Goal: Transaction & Acquisition: Download file/media

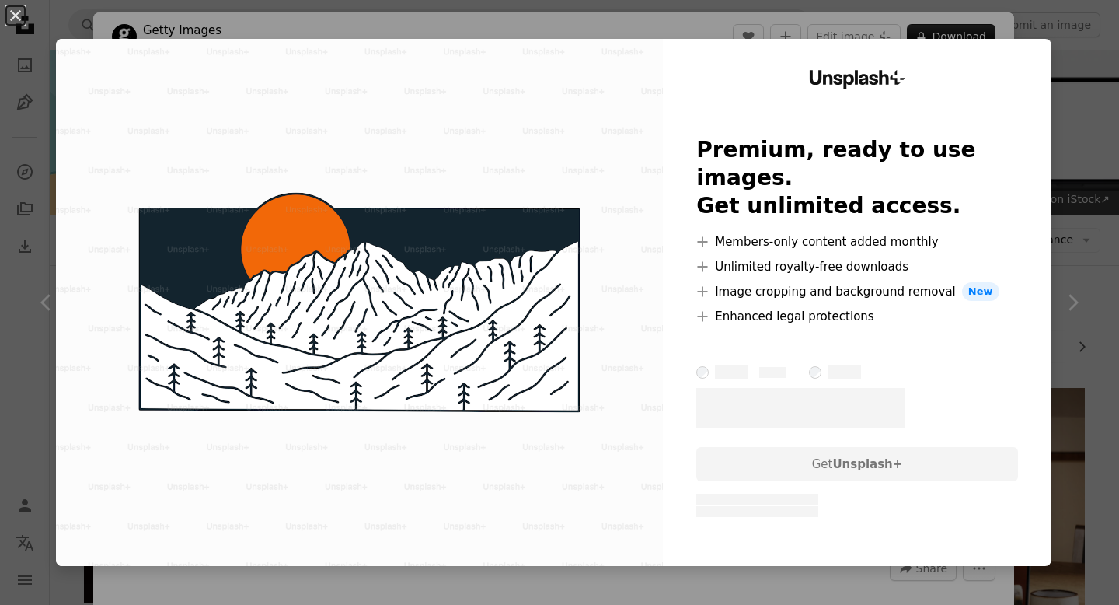
scroll to position [2011, 0]
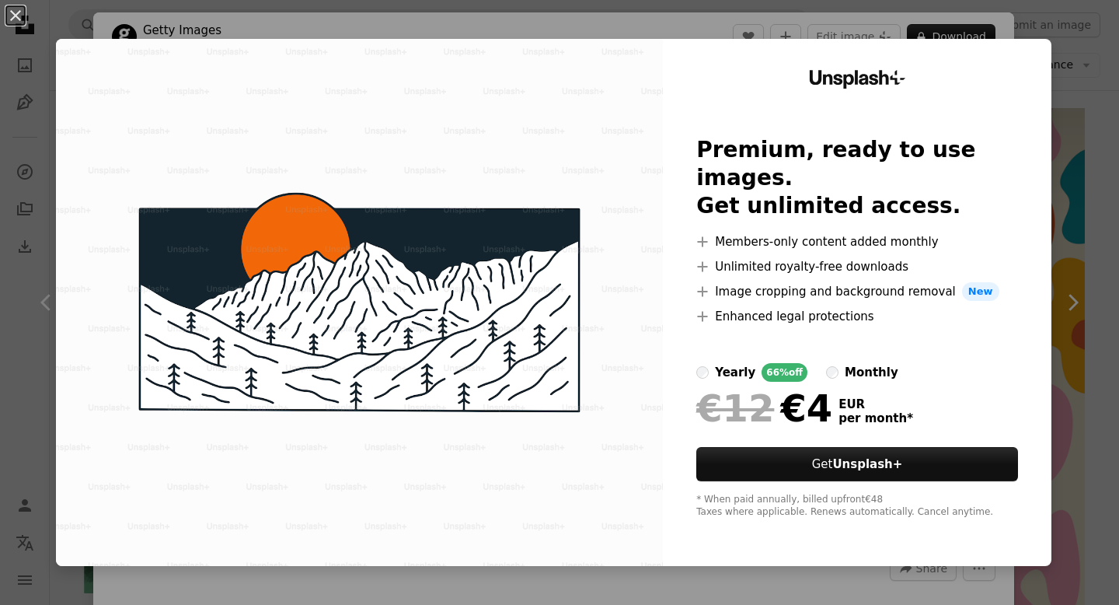
click at [1089, 228] on div "An X shape Unsplash+ Premium, ready to use images. Get unlimited access. A plus…" at bounding box center [559, 302] width 1119 height 605
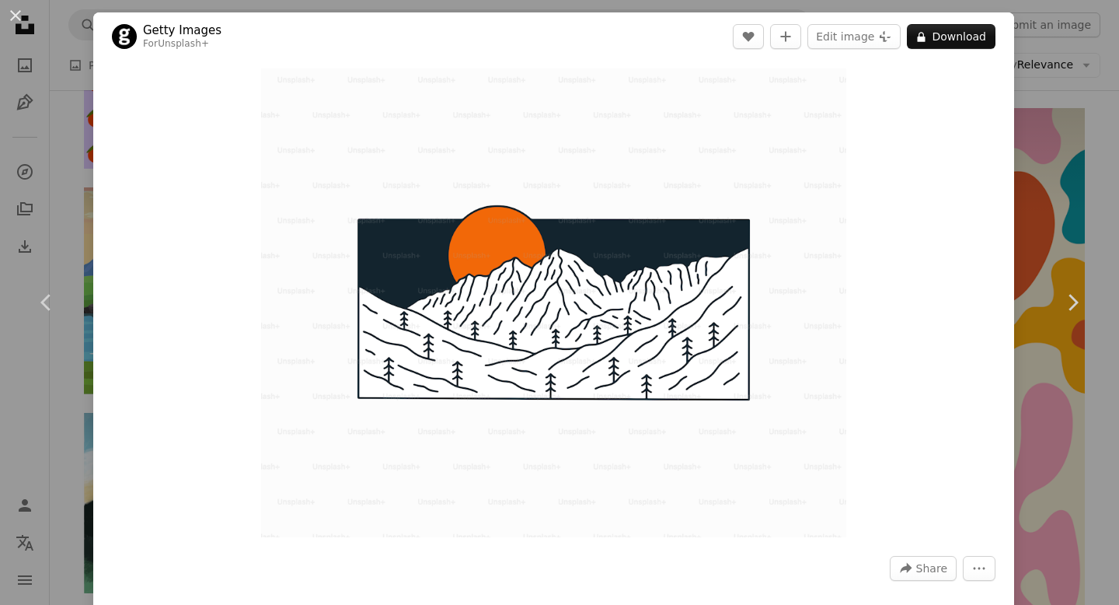
click at [1089, 228] on link "Chevron right" at bounding box center [1072, 302] width 93 height 149
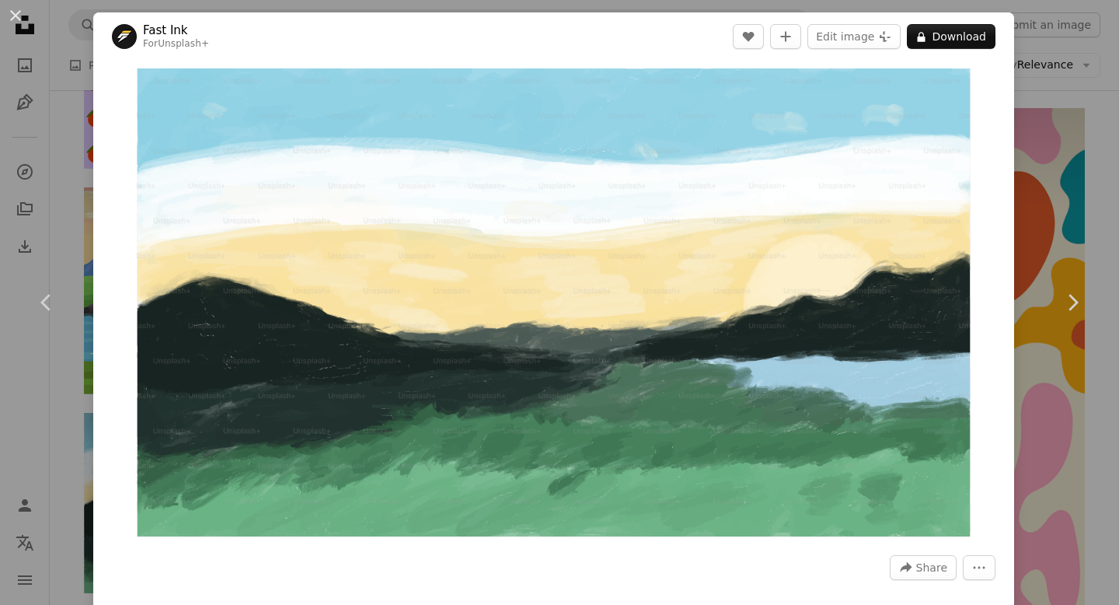
click at [1089, 228] on link "Chevron right" at bounding box center [1072, 302] width 93 height 149
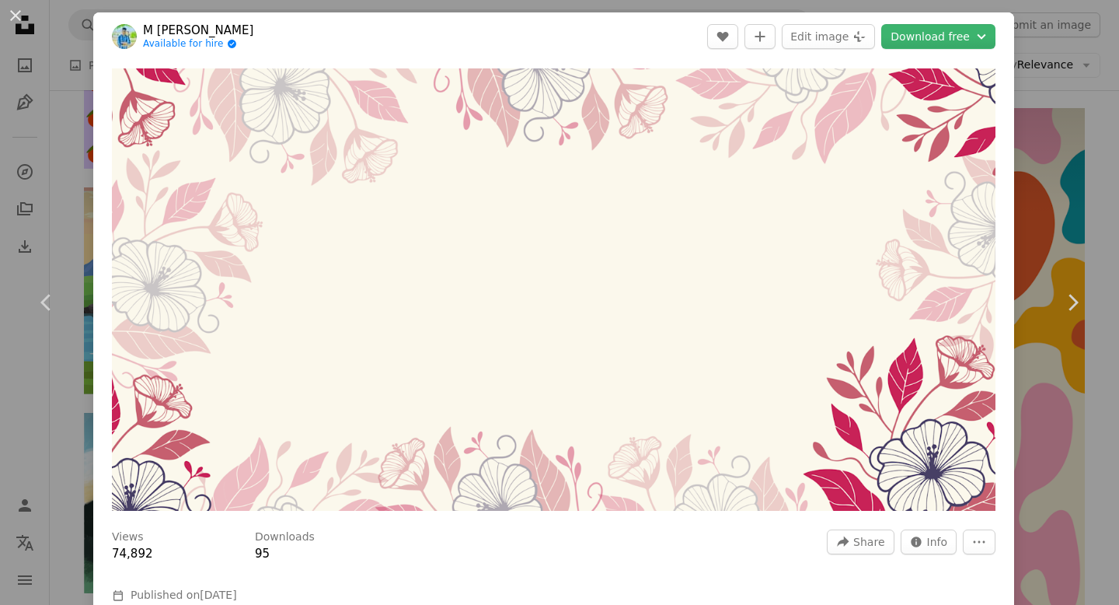
click at [1089, 228] on link "Chevron right" at bounding box center [1072, 302] width 93 height 149
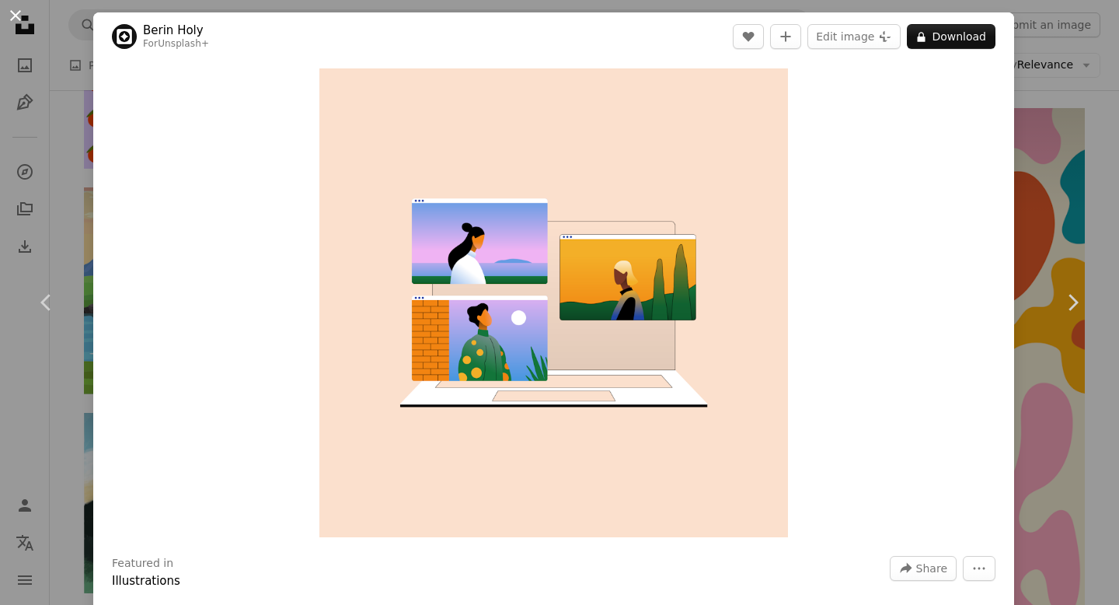
click at [25, 17] on button "An X shape" at bounding box center [15, 15] width 19 height 19
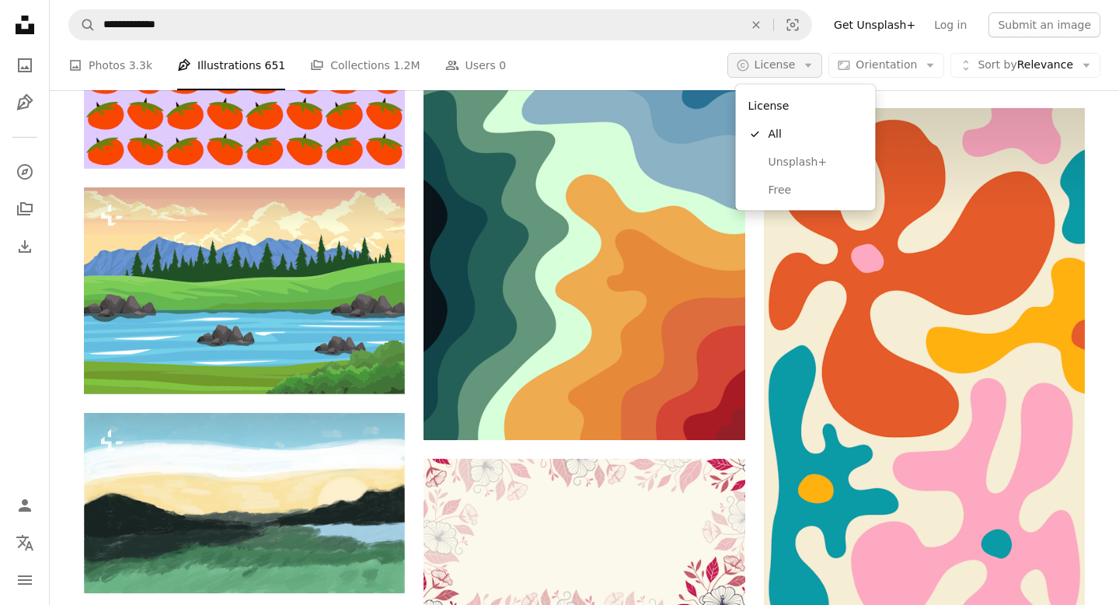
click at [807, 61] on button "A copyright icon © License Arrow down" at bounding box center [775, 65] width 96 height 25
click at [799, 181] on link "Free" at bounding box center [805, 190] width 127 height 28
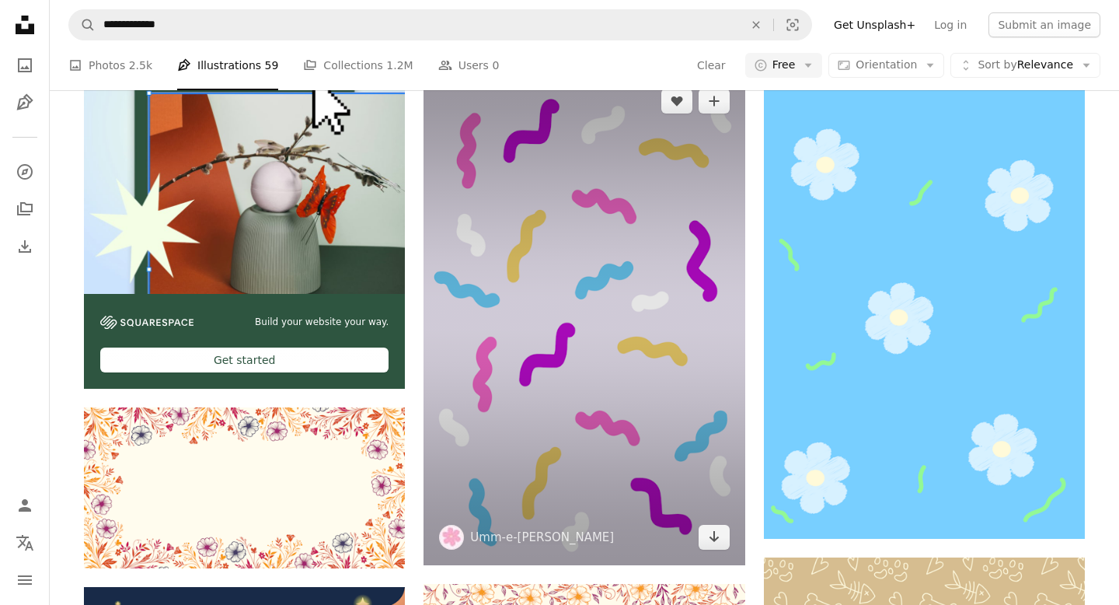
scroll to position [3359, 0]
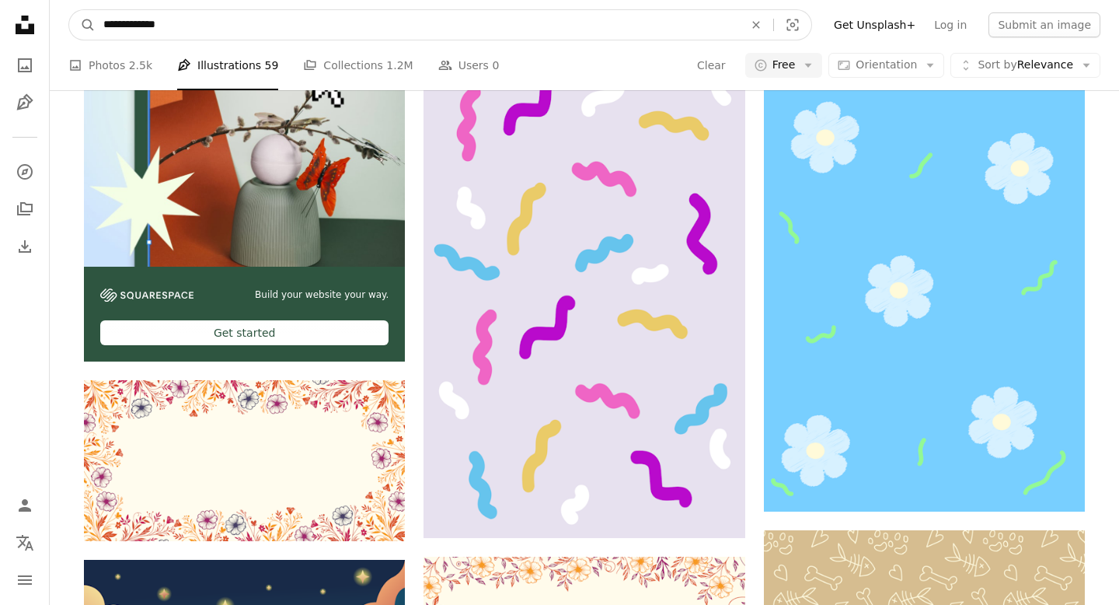
click at [118, 30] on input "**********" at bounding box center [417, 25] width 643 height 30
type input "*********"
click button "A magnifying glass" at bounding box center [82, 25] width 26 height 30
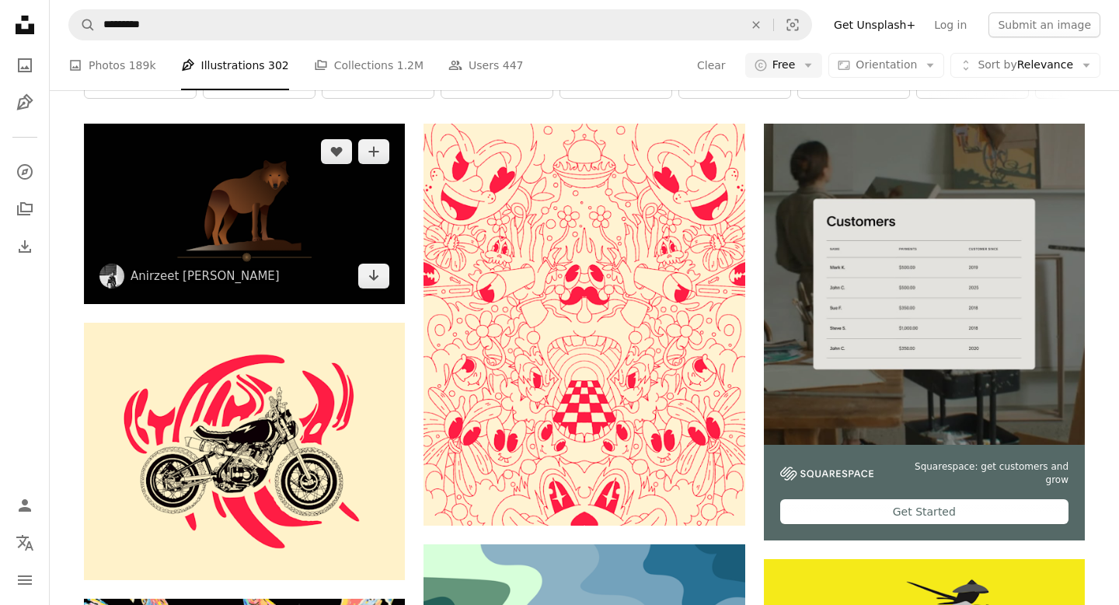
scroll to position [107, 0]
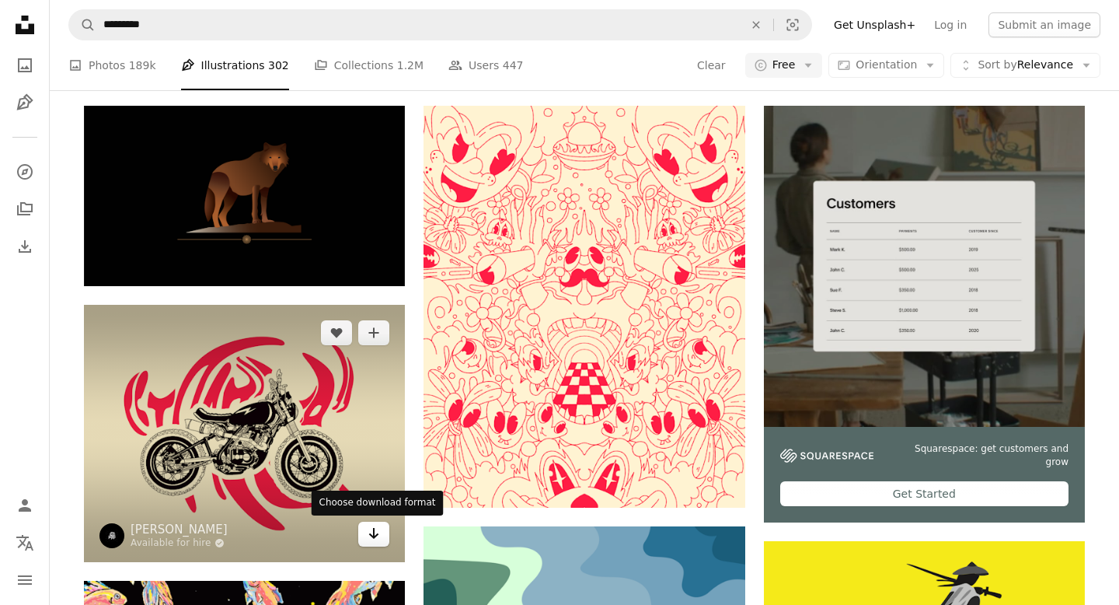
click at [377, 537] on icon "Arrow pointing down" at bounding box center [374, 533] width 12 height 19
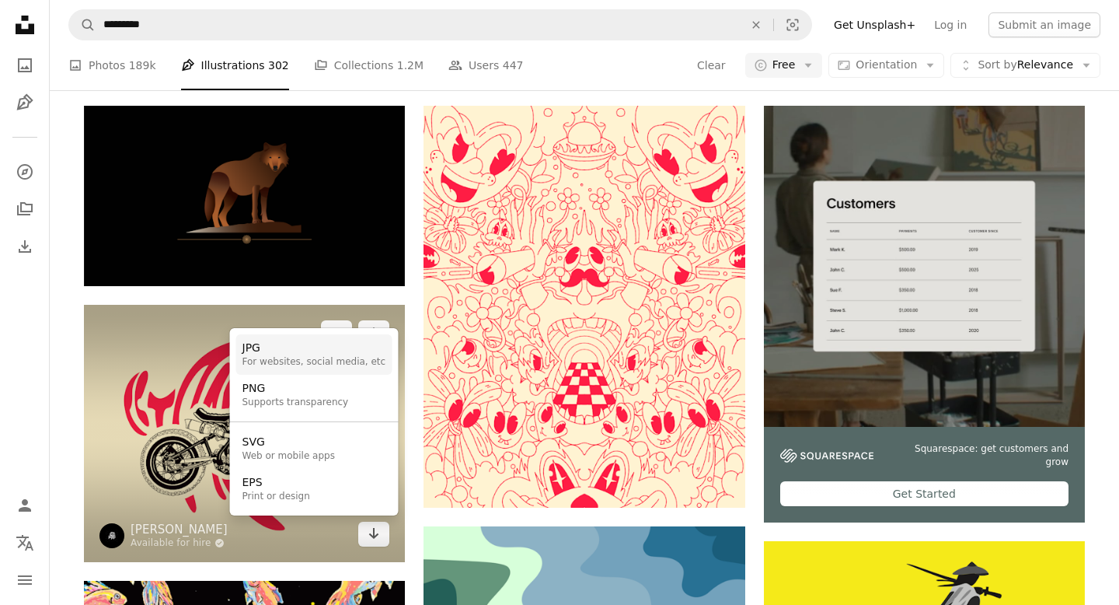
click at [363, 352] on div "JPG" at bounding box center [314, 348] width 144 height 16
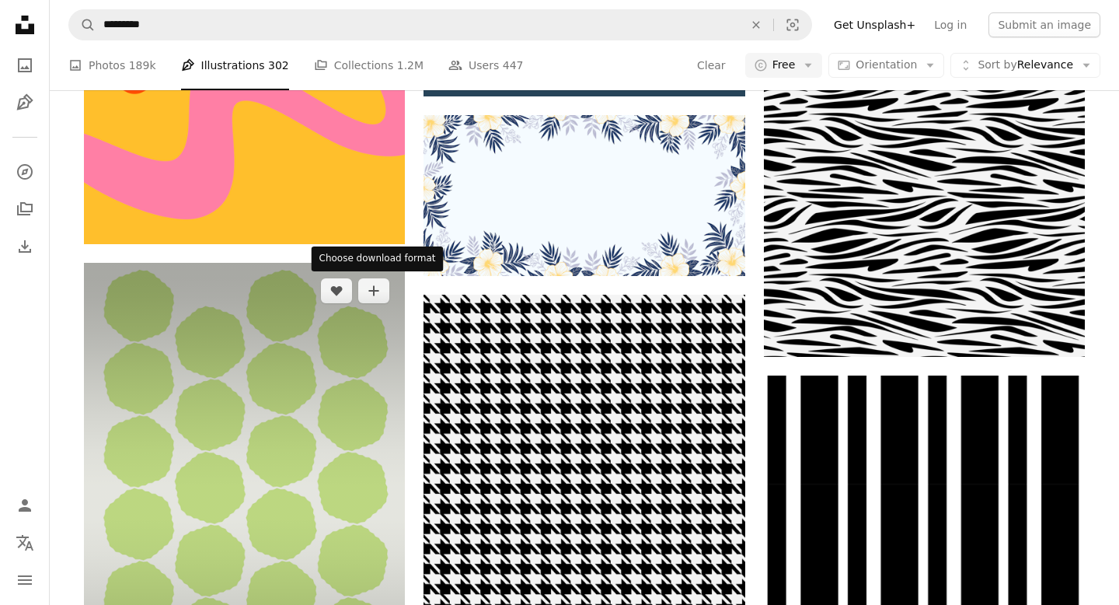
scroll to position [7672, 0]
